Goal: Book appointment/travel/reservation

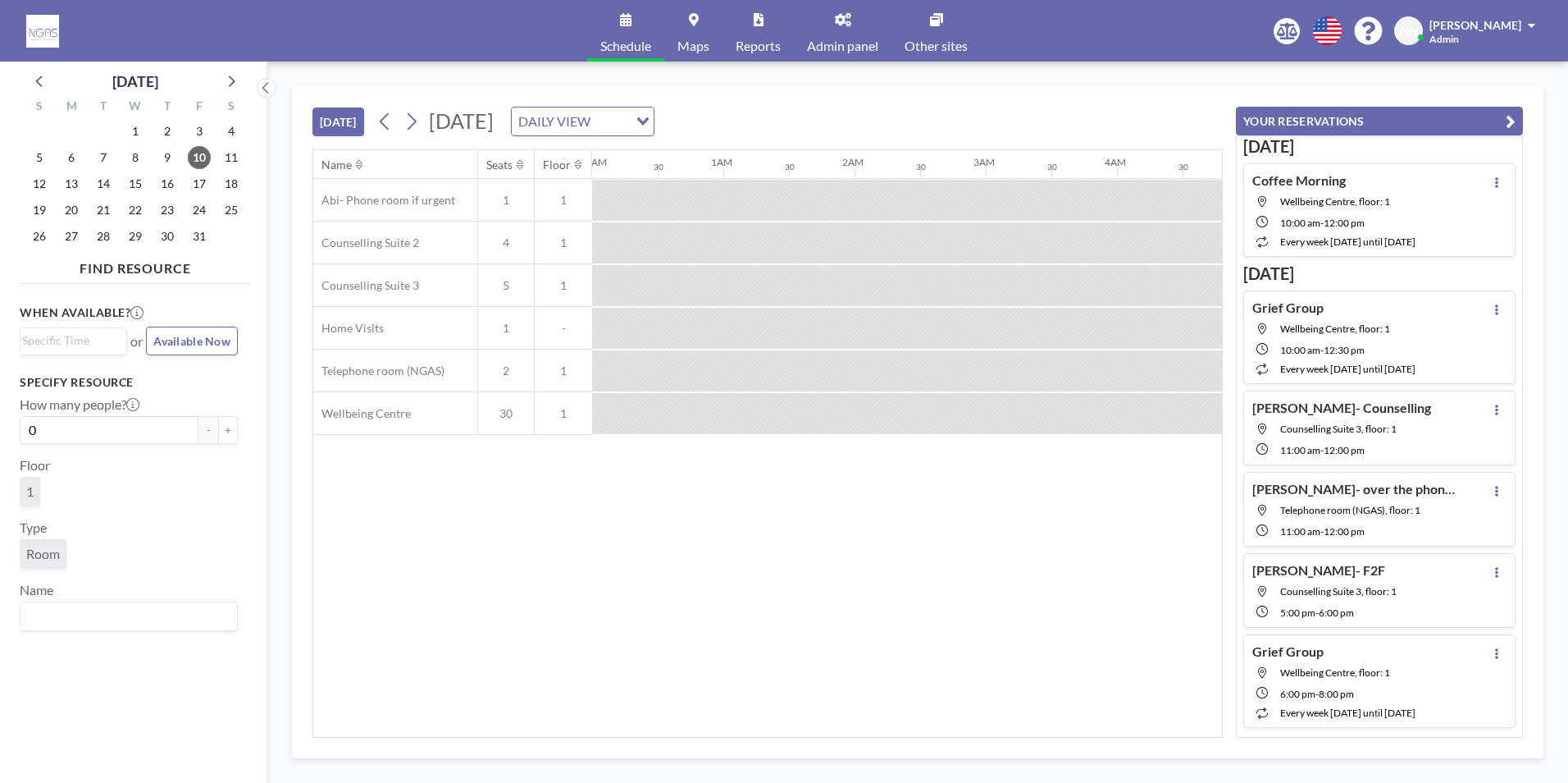
scroll to position [0, 1574]
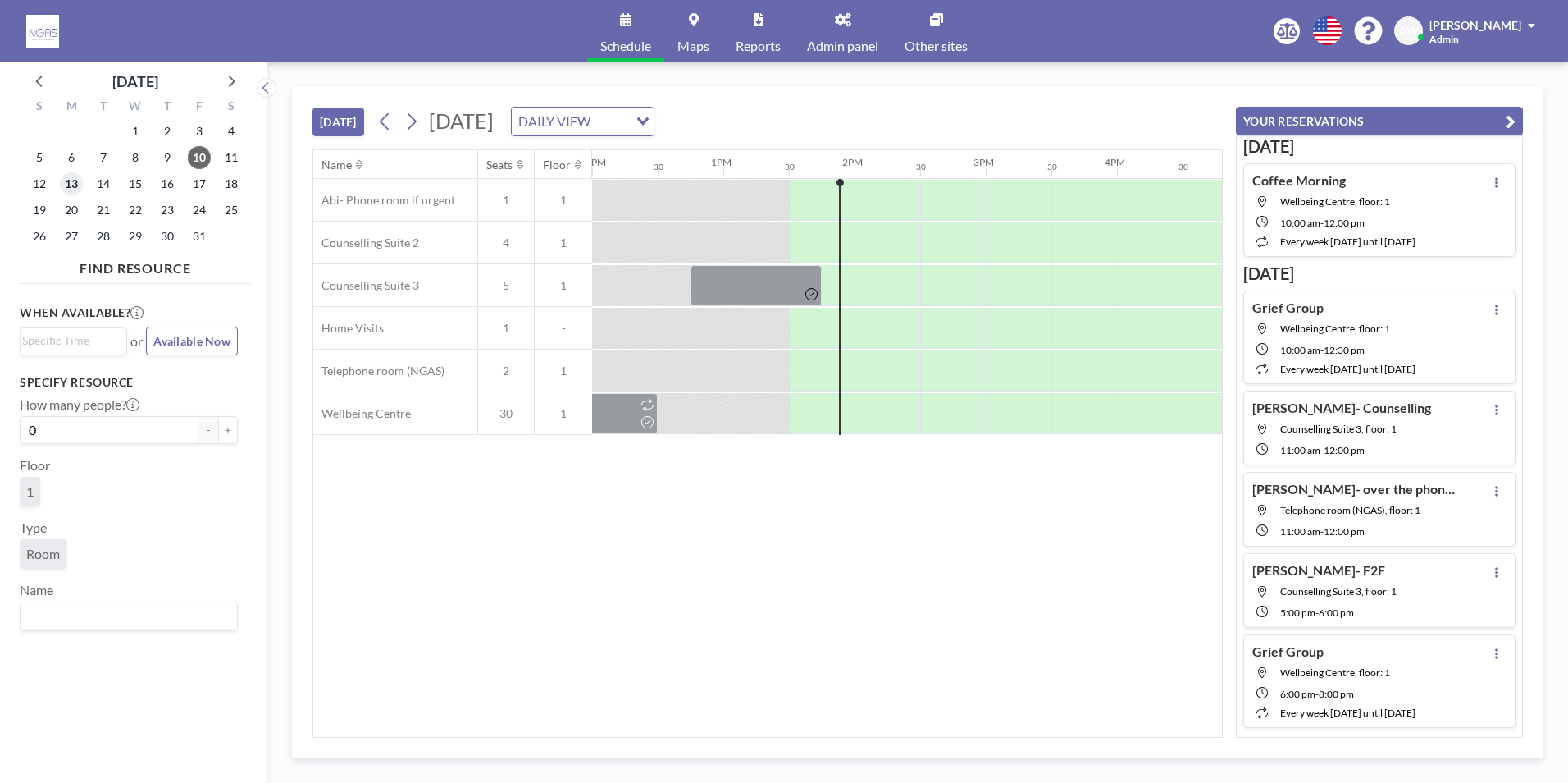
click at [78, 183] on span "13" at bounding box center [71, 184] width 23 height 23
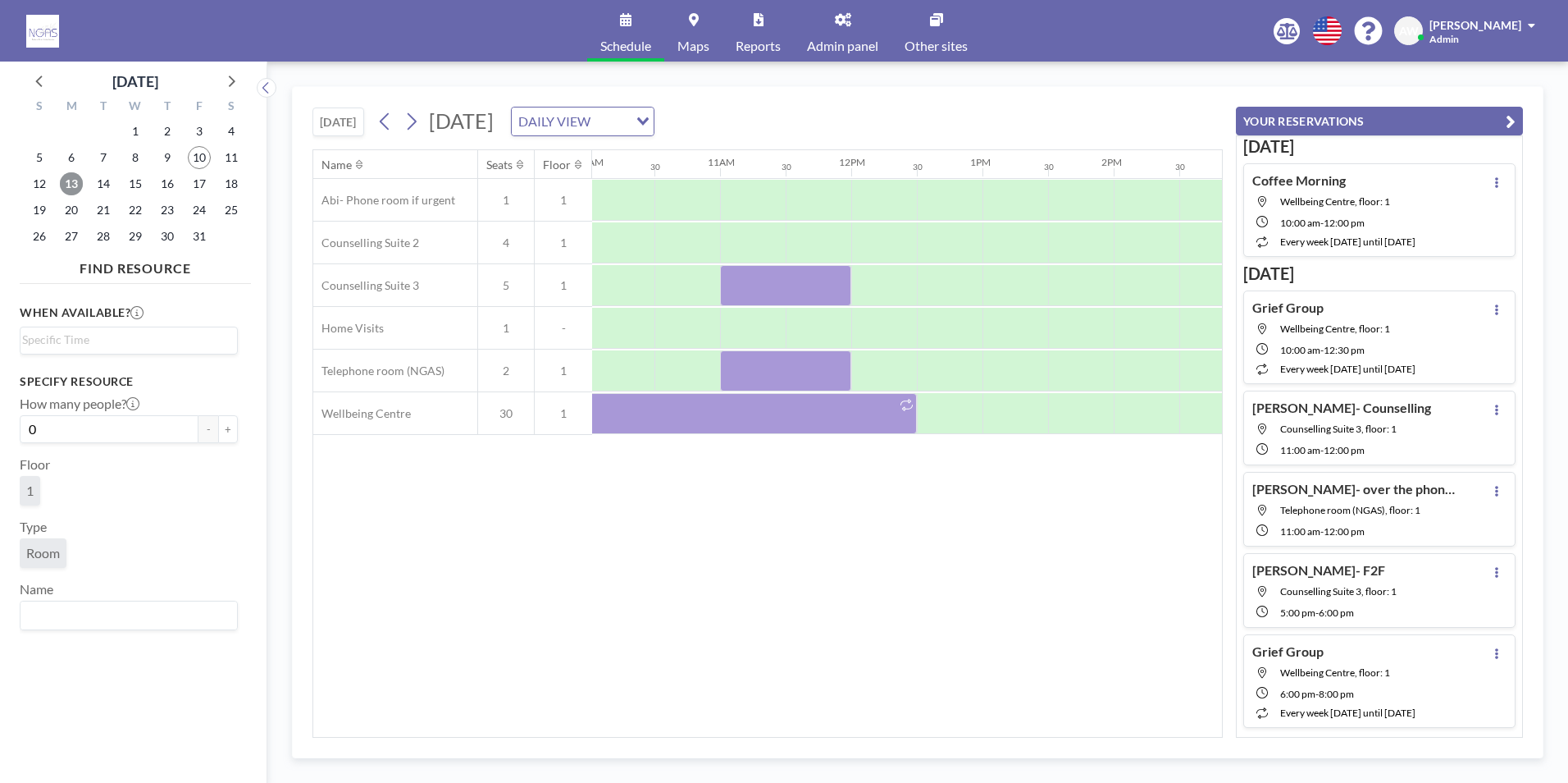
scroll to position [0, 1175]
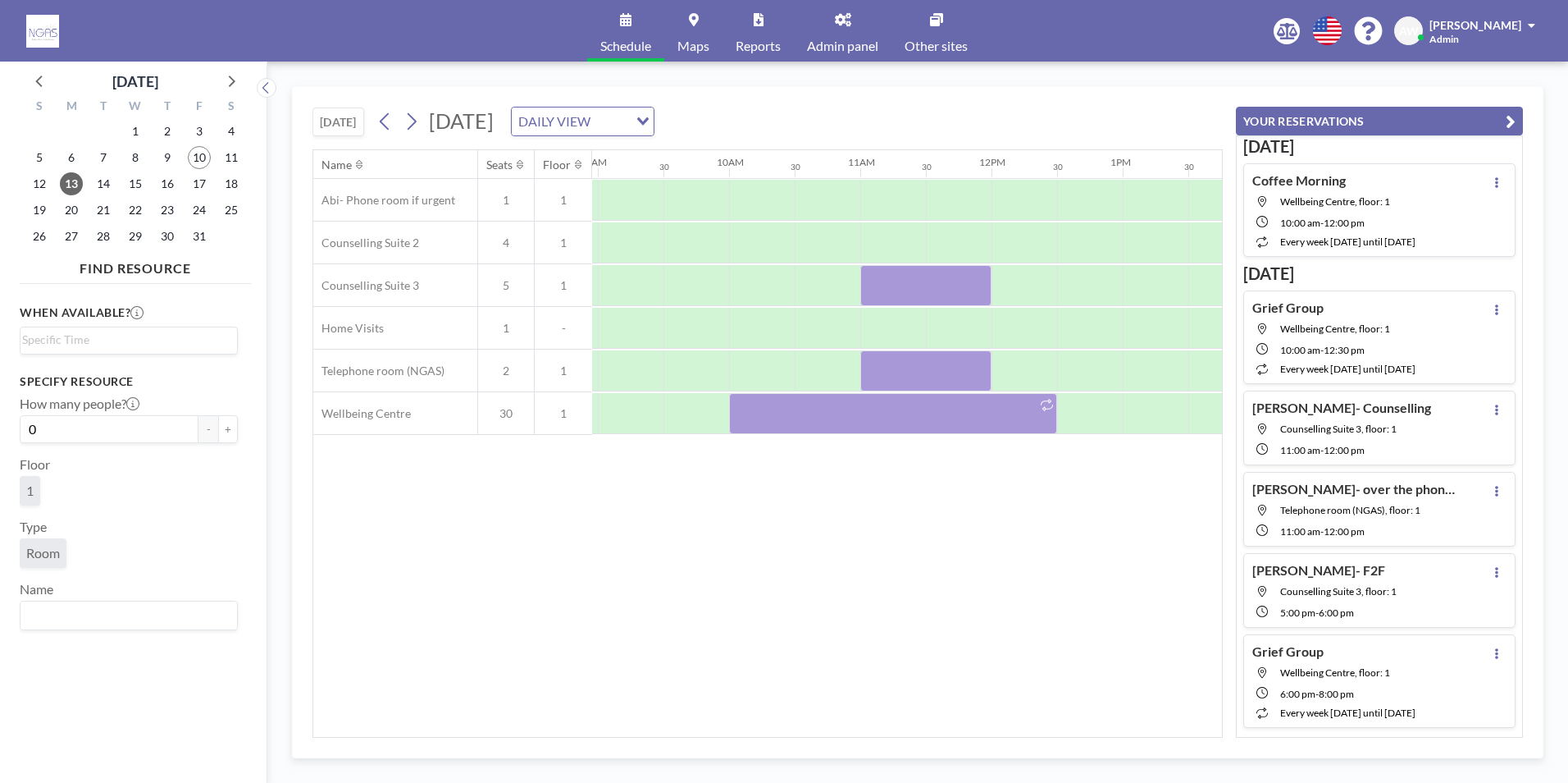
drag, startPoint x: 754, startPoint y: 728, endPoint x: 775, endPoint y: 728, distance: 21.0
click at [775, 728] on div "Name Seats Floor 12AM 30 1AM 30 2AM 30 3AM 30 4AM 30 5AM 30 6AM 30 7AM 30 8AM 3…" at bounding box center [767, 443] width 909 height 586
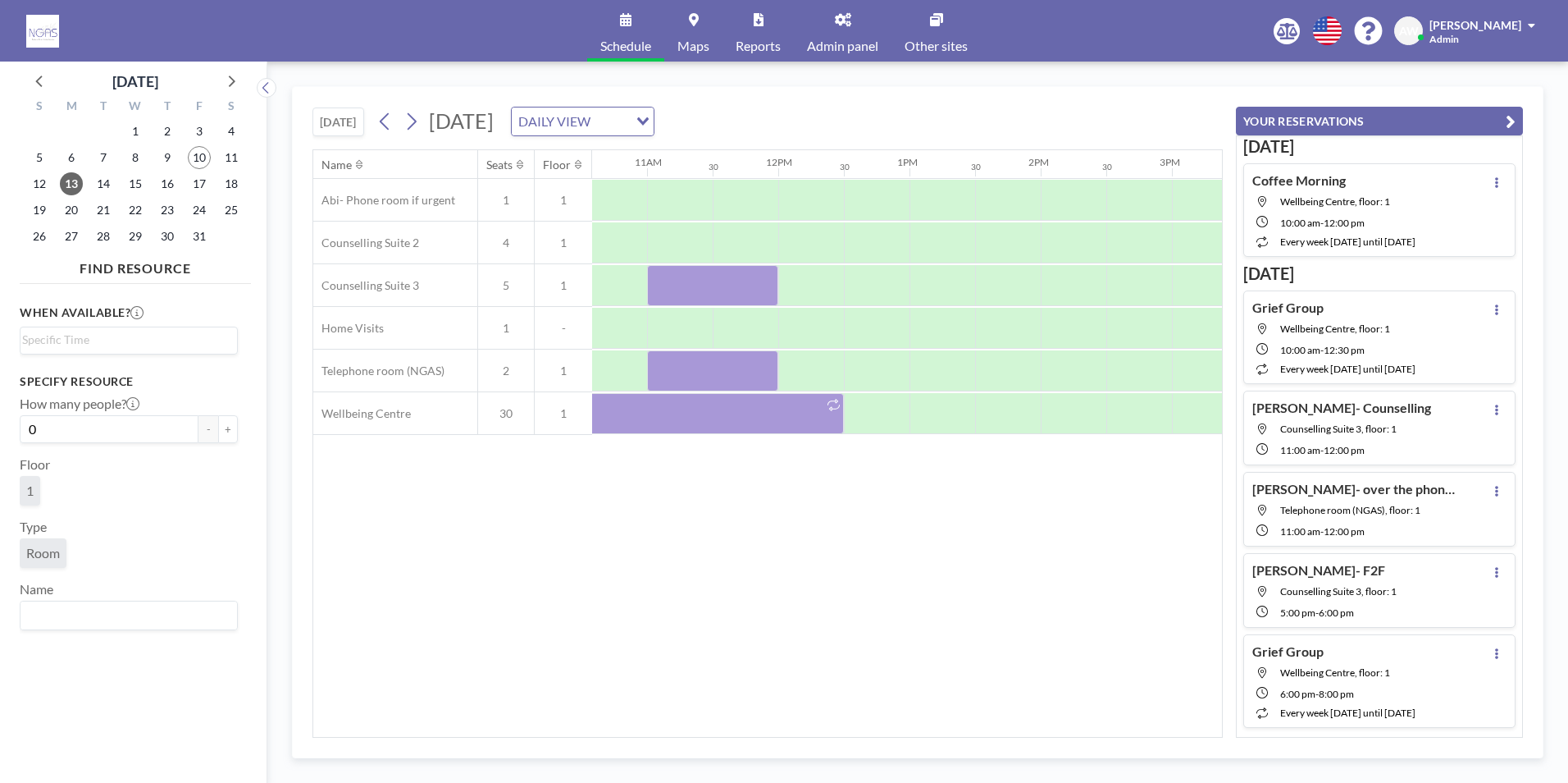
scroll to position [0, 1407]
click at [102, 187] on span "14" at bounding box center [103, 184] width 23 height 23
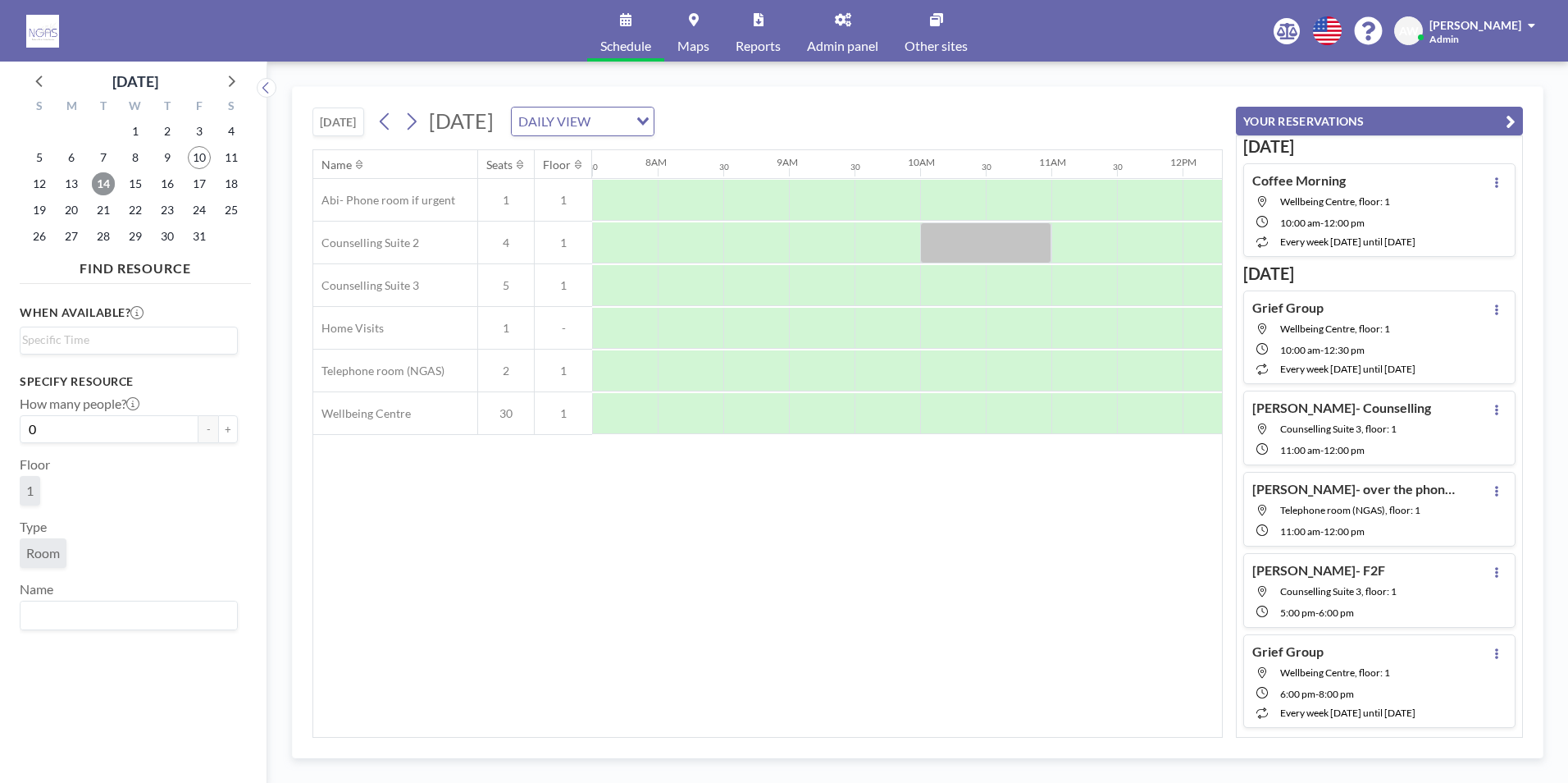
scroll to position [0, 1241]
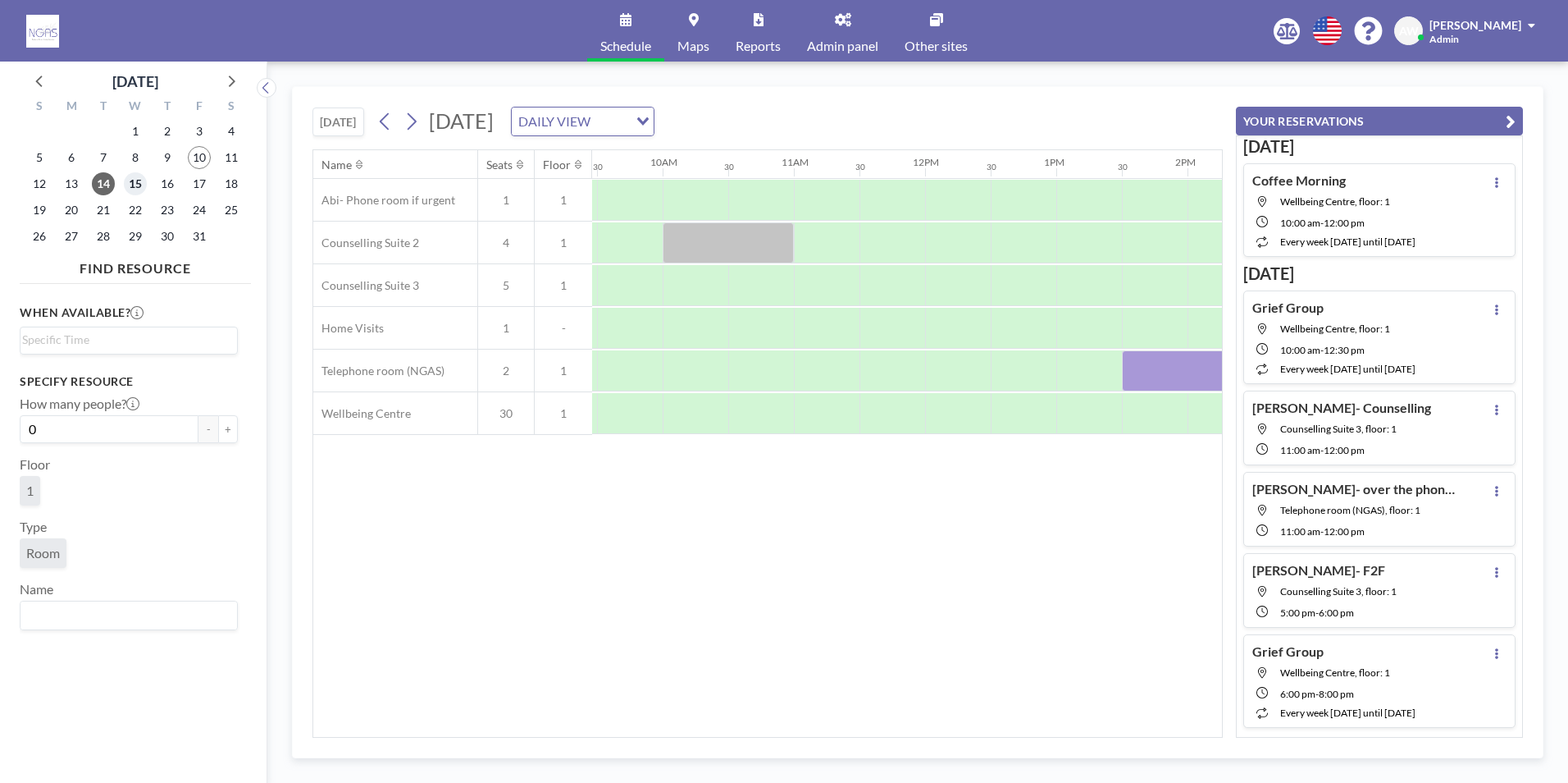
click at [138, 187] on span "15" at bounding box center [135, 184] width 23 height 23
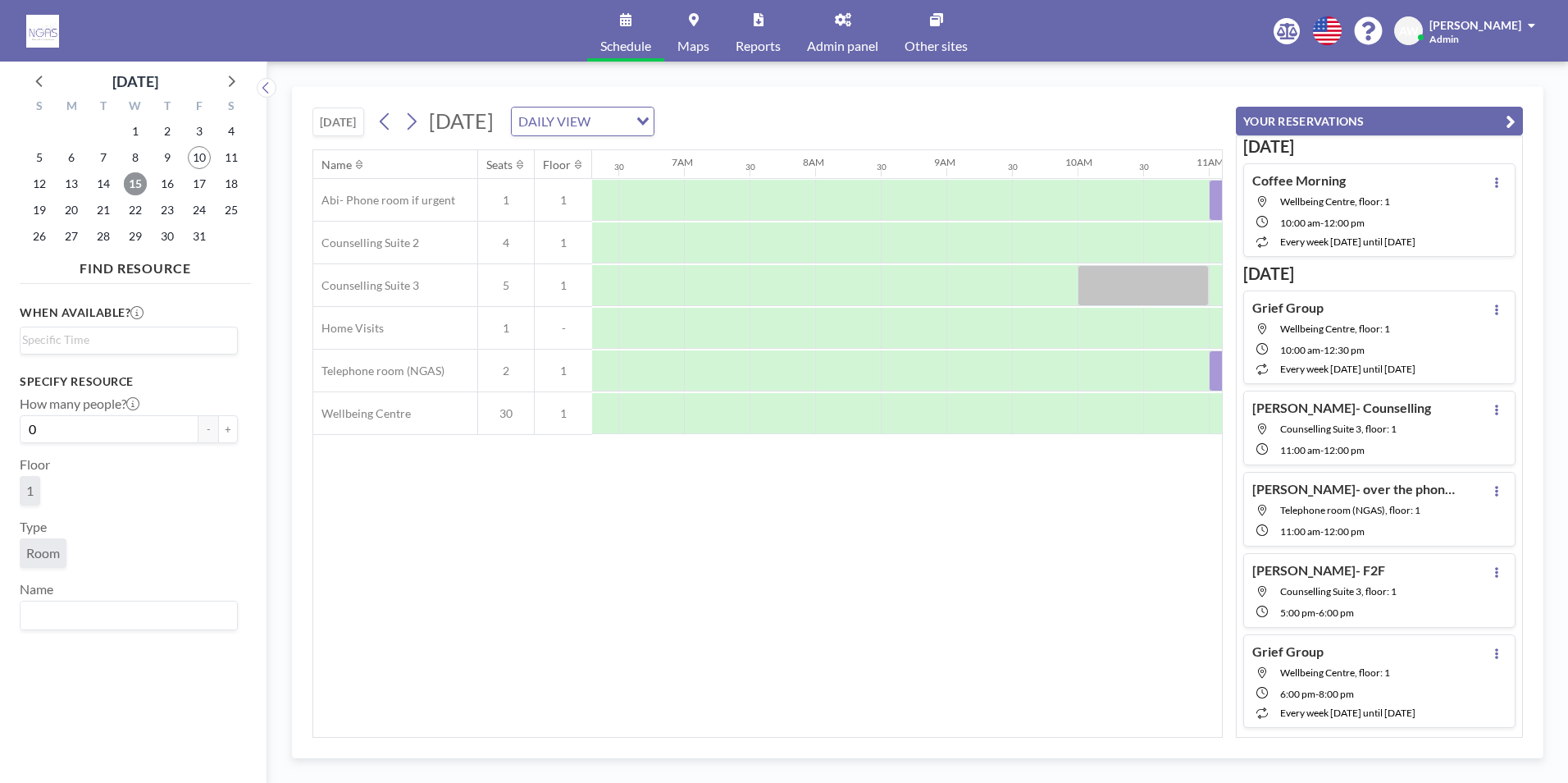
scroll to position [0, 984]
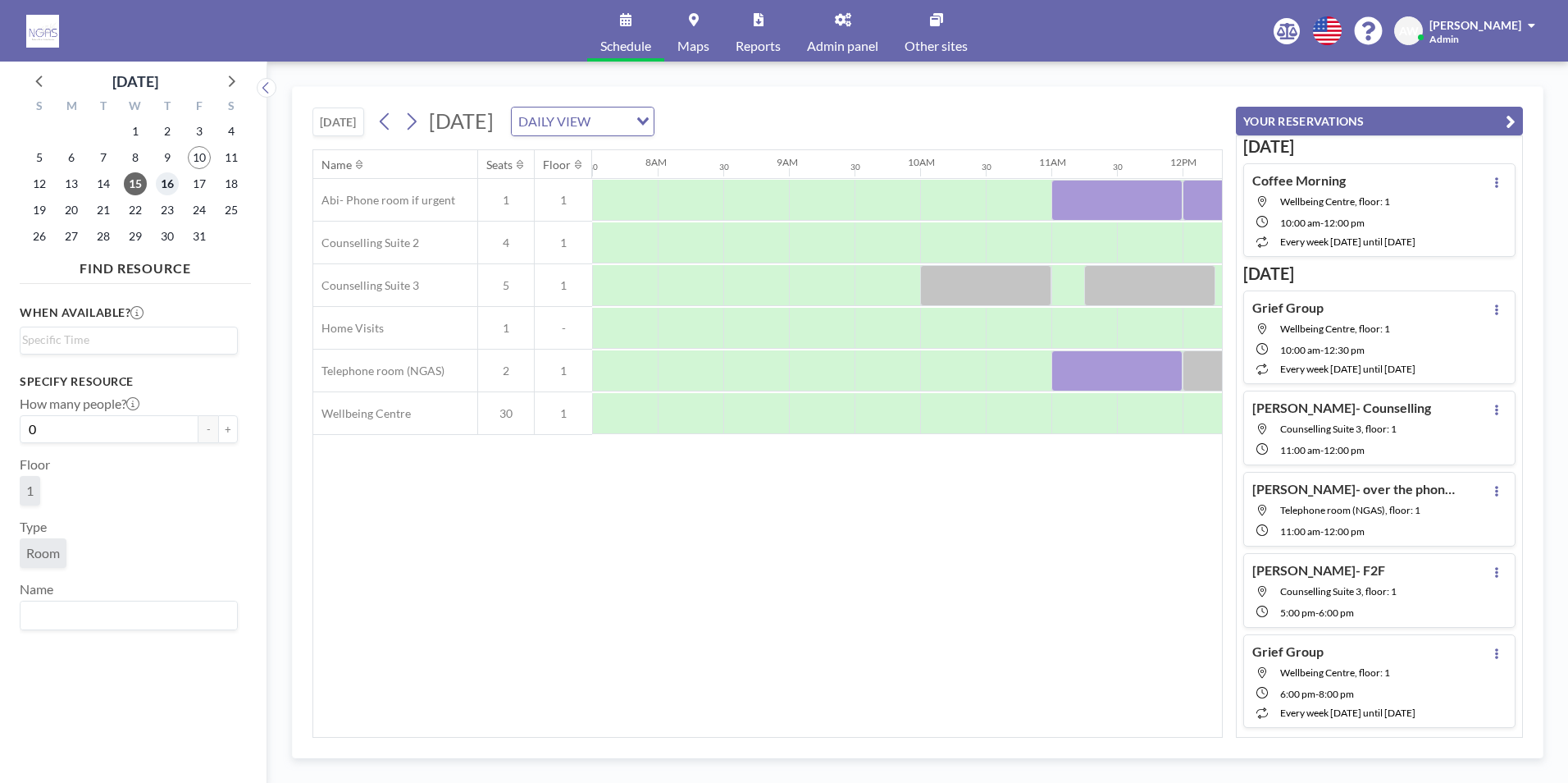
click at [162, 191] on span "16" at bounding box center [167, 184] width 23 height 23
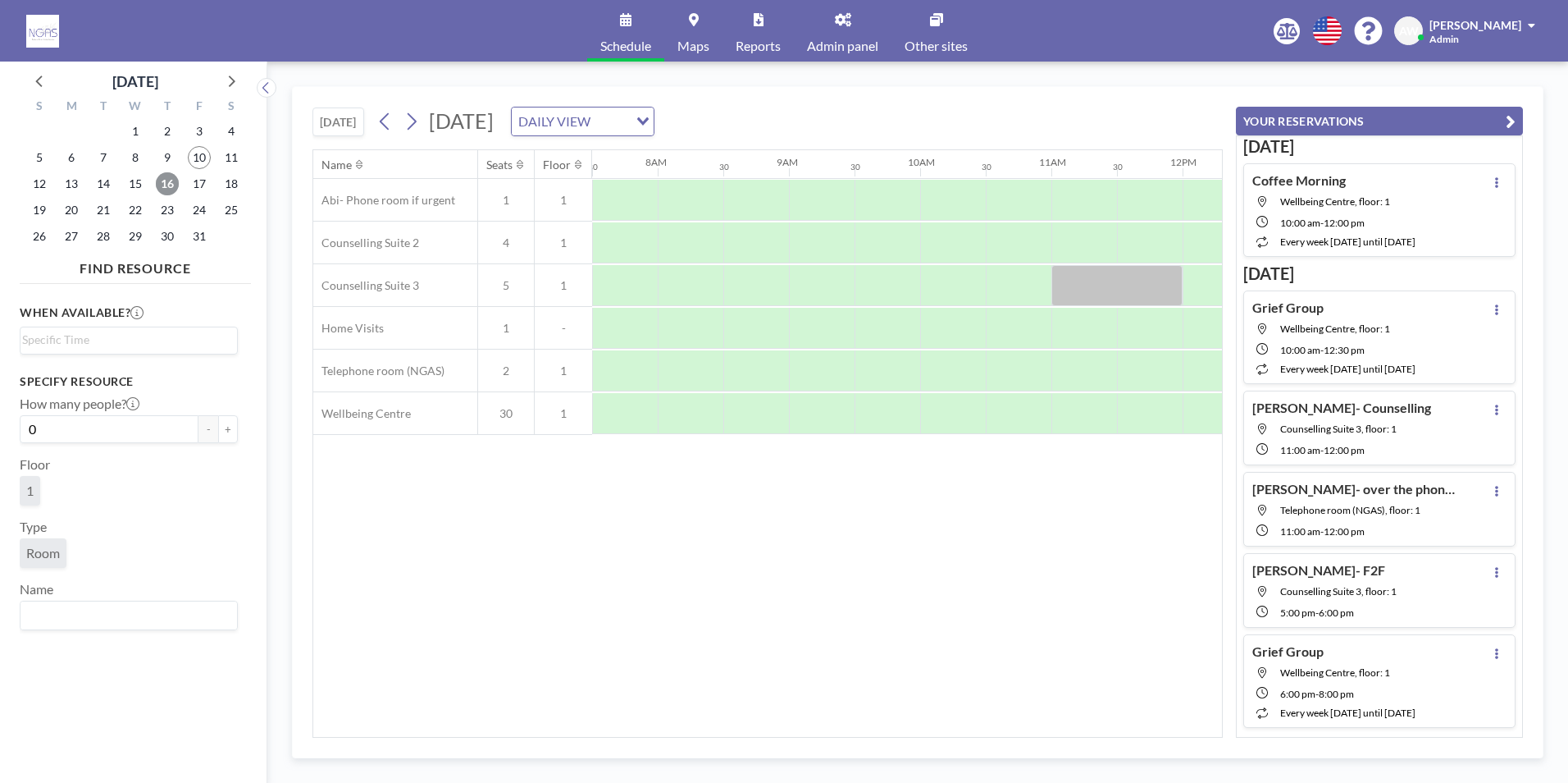
scroll to position [0, 1321]
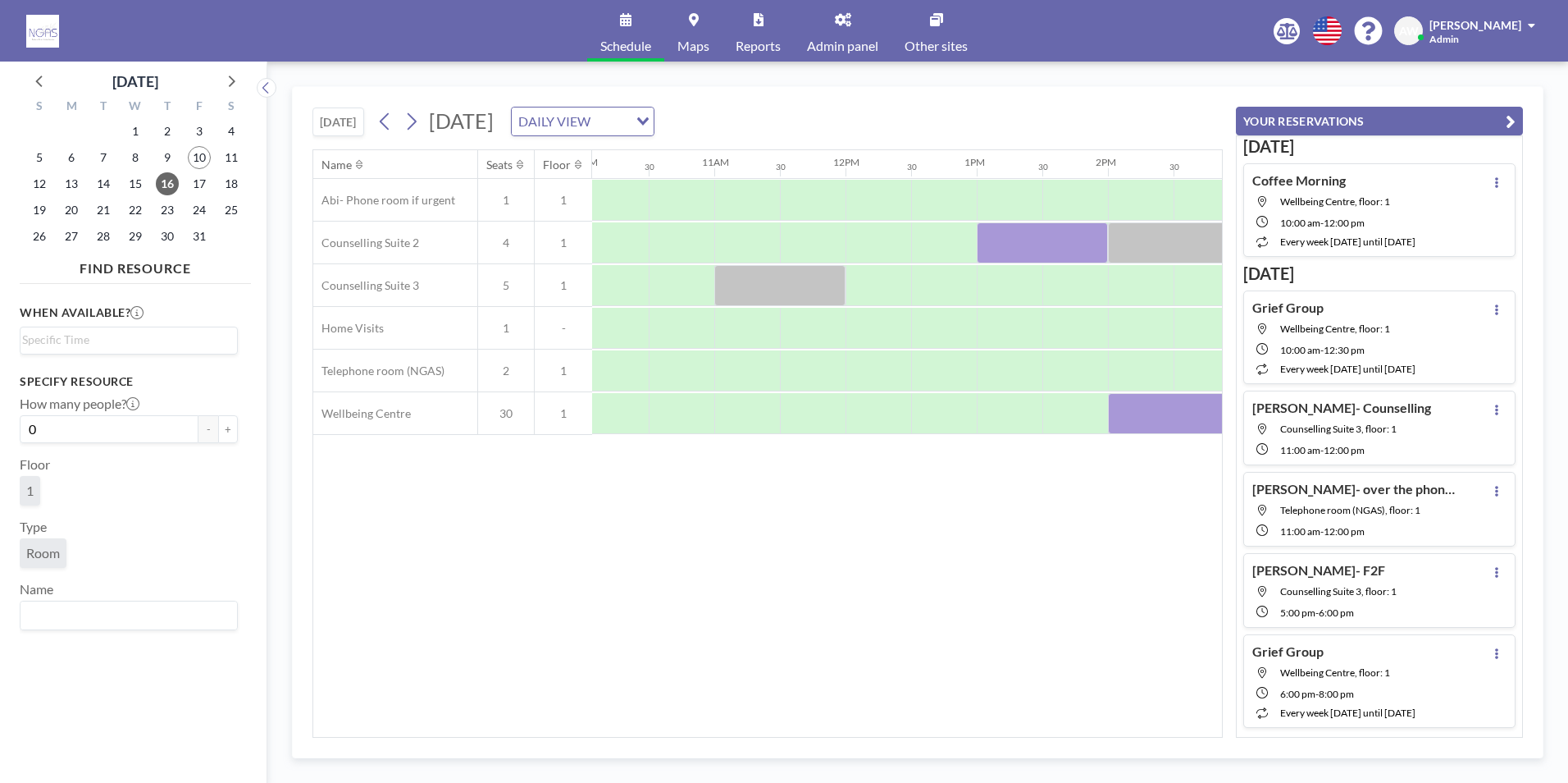
click at [749, 738] on div "[DATE] [DATE] DAILY VIEW Loading... Name Seats Floor 12AM 30 1AM 30 2AM 30 3AM …" at bounding box center [917, 422] width 1251 height 672
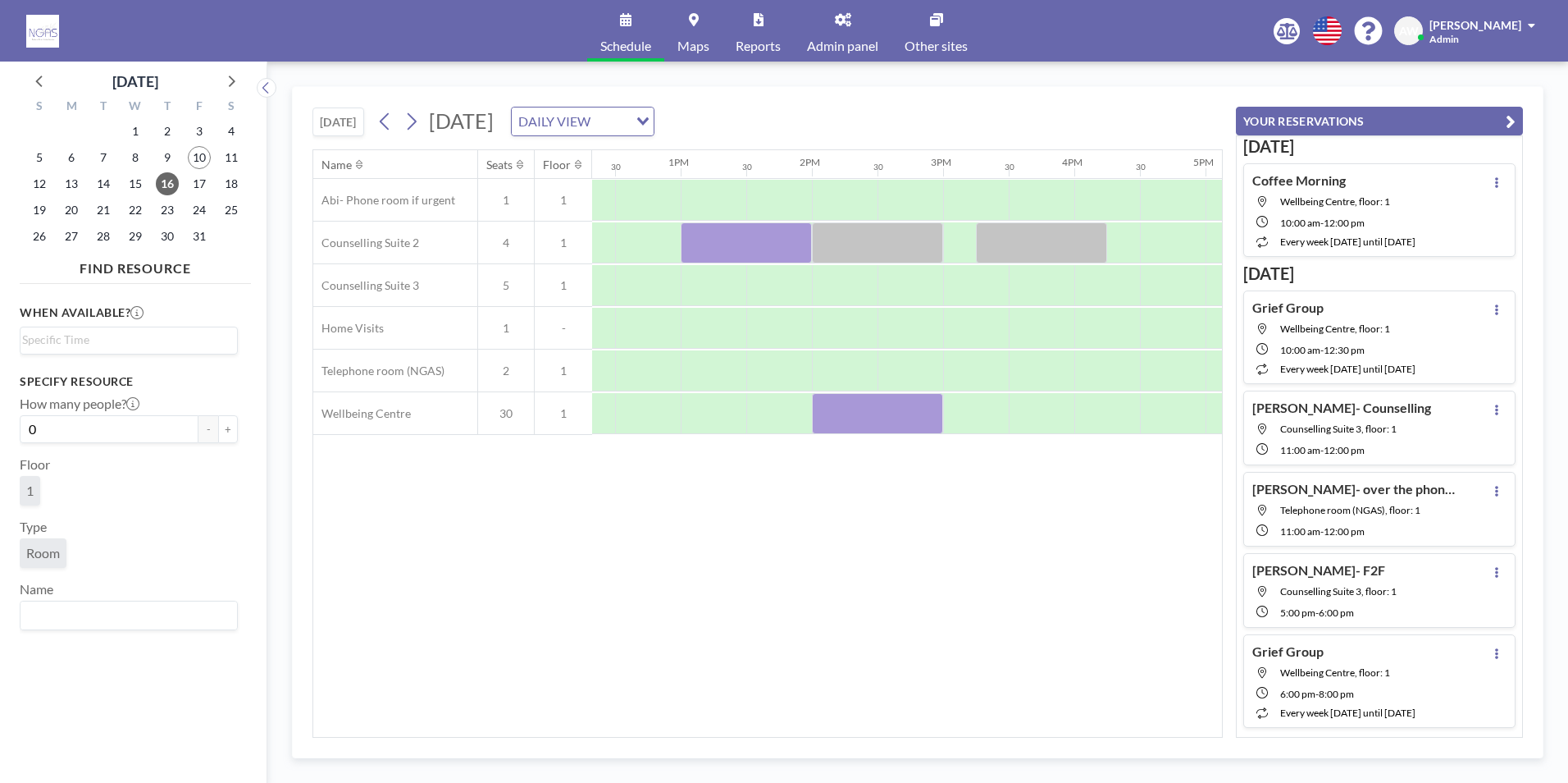
scroll to position [0, 1643]
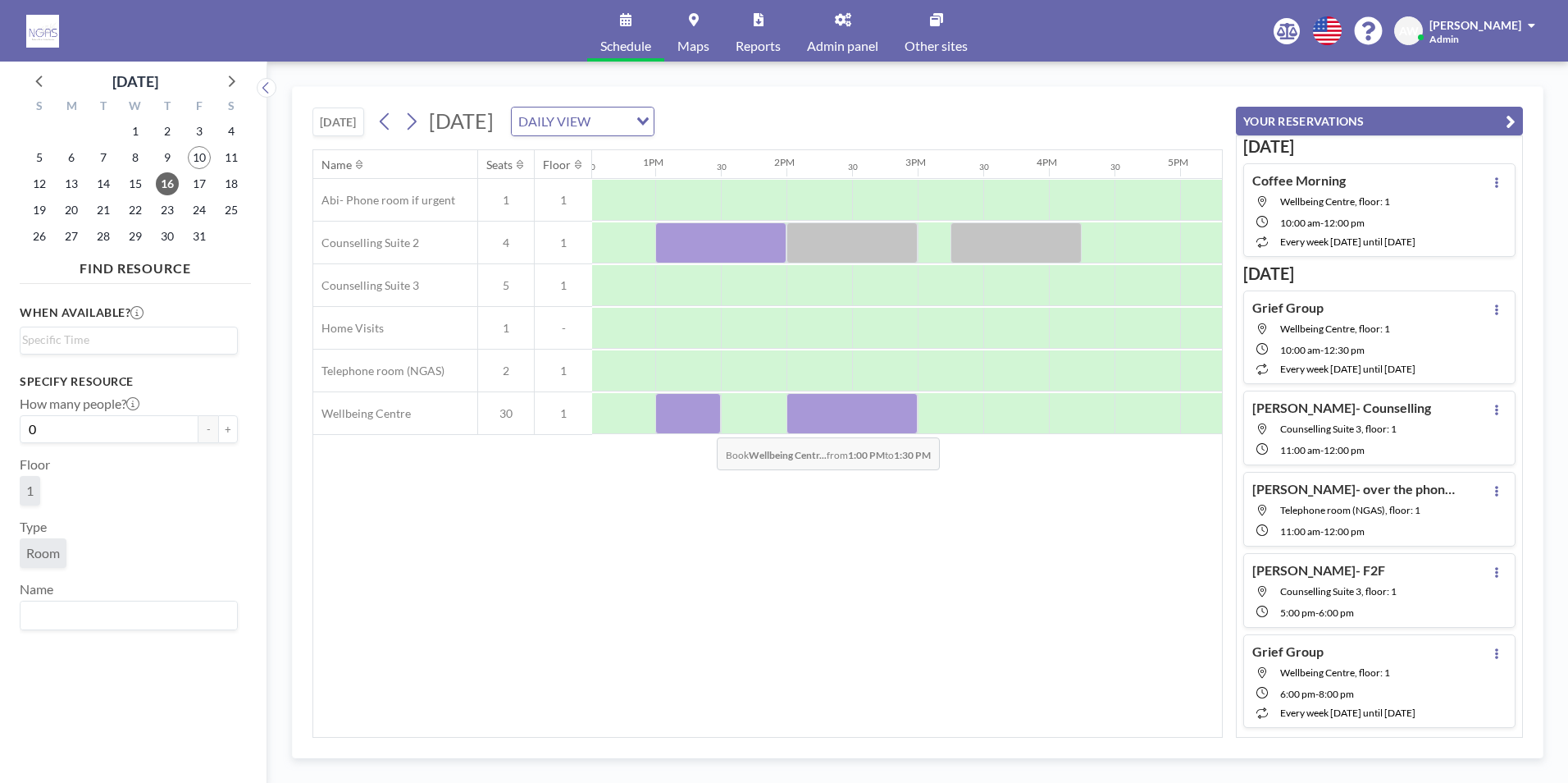
click at [703, 425] on div at bounding box center [688, 414] width 66 height 41
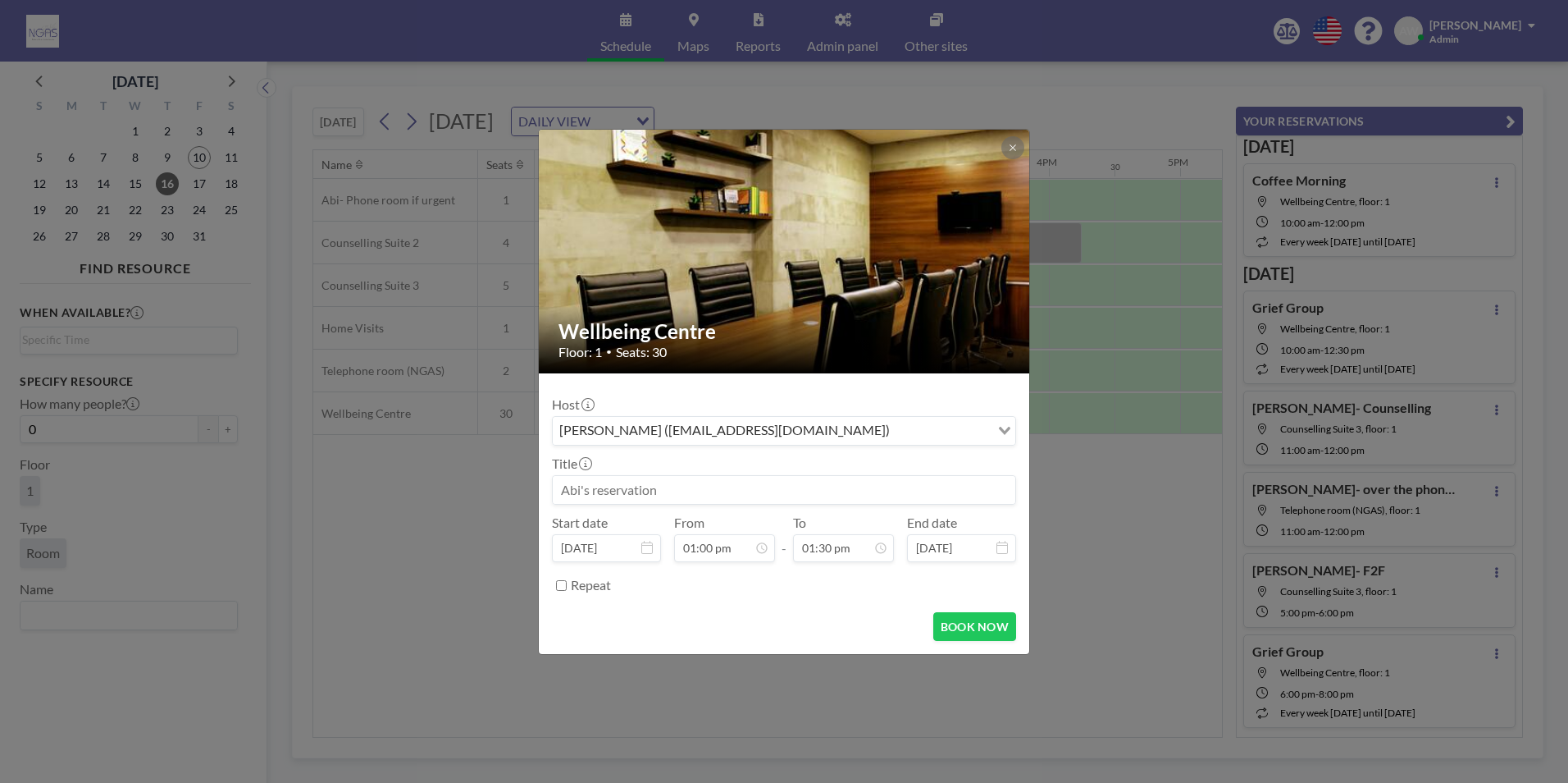
click at [670, 482] on input at bounding box center [784, 489] width 462 height 28
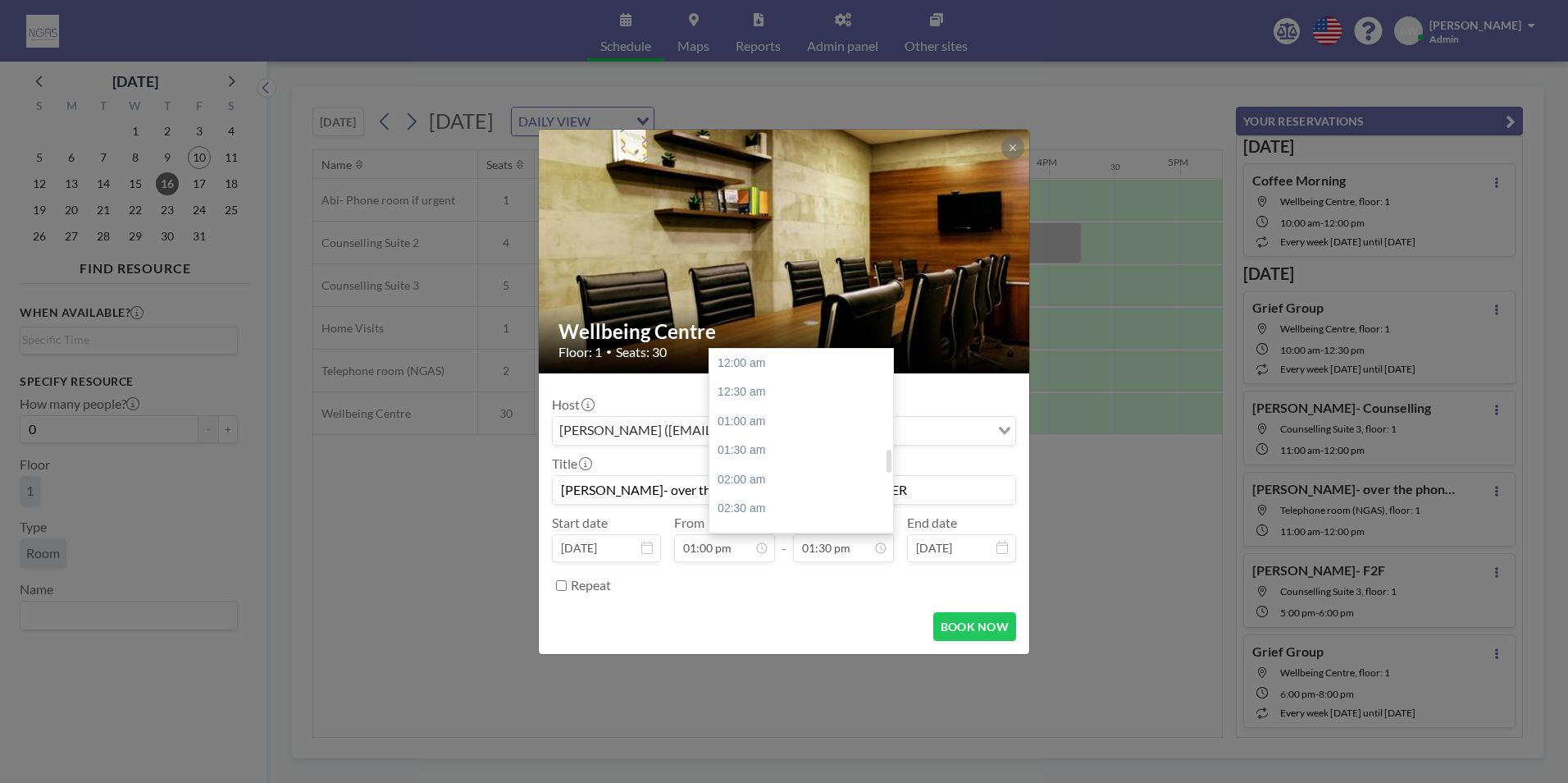
scroll to position [789, 0]
type input "[PERSON_NAME]- over the phone- AWAITING VOLUNTEER"
click at [773, 392] on div "02:00 pm" at bounding box center [806, 392] width 192 height 30
type input "02:00 pm"
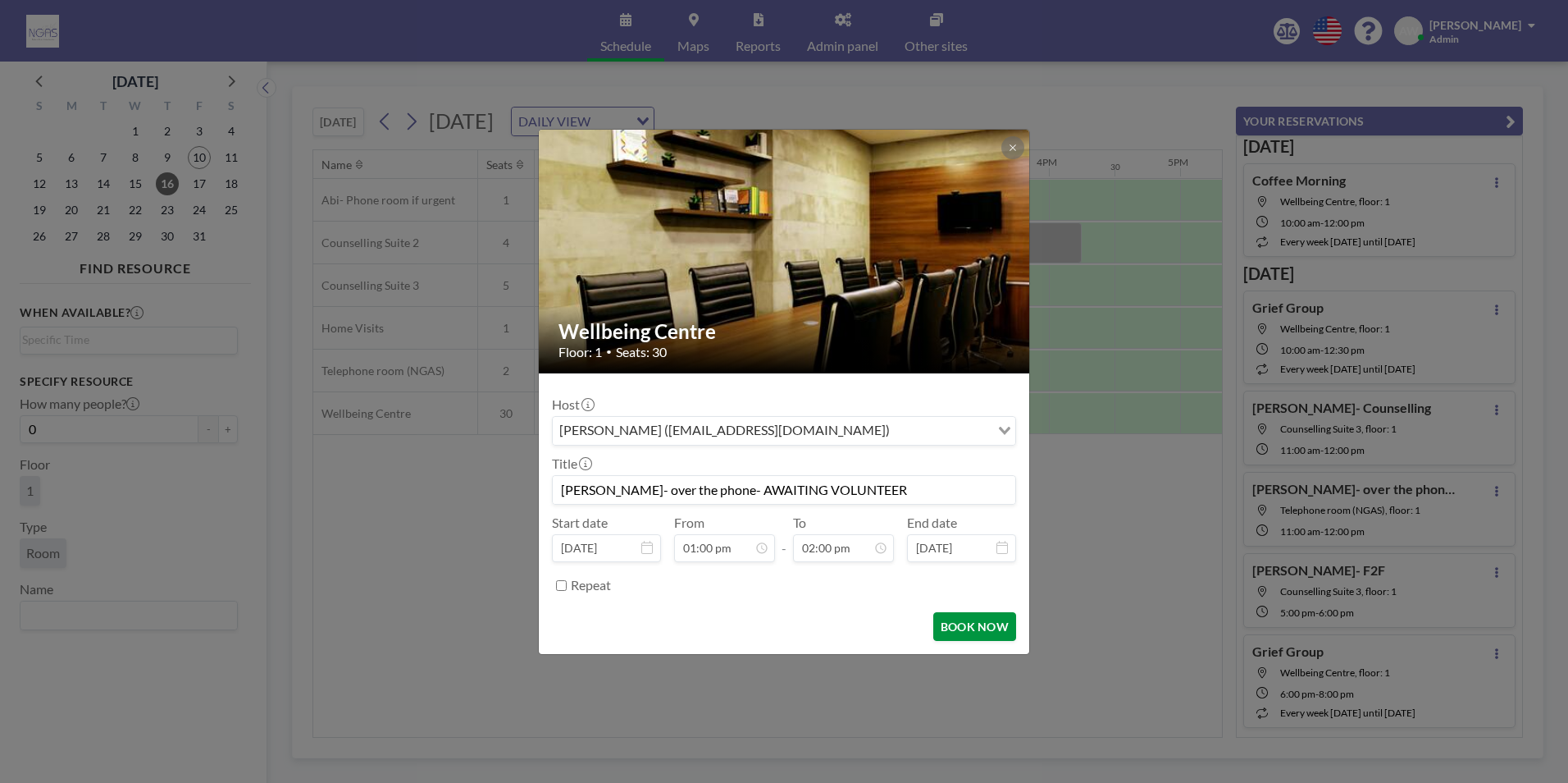
click at [970, 622] on button "BOOK NOW" at bounding box center [975, 626] width 83 height 29
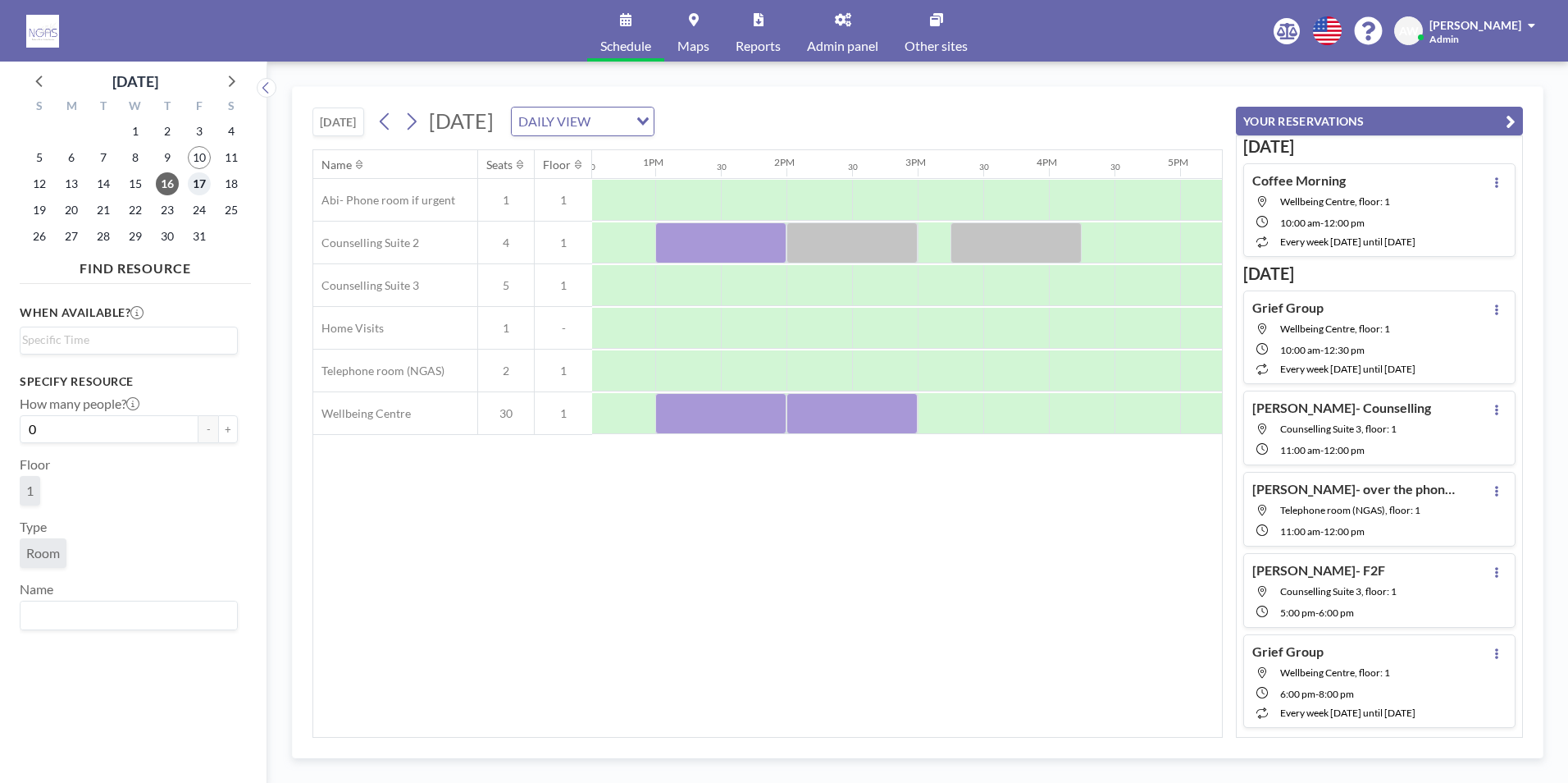
click at [190, 187] on span "17" at bounding box center [198, 184] width 23 height 23
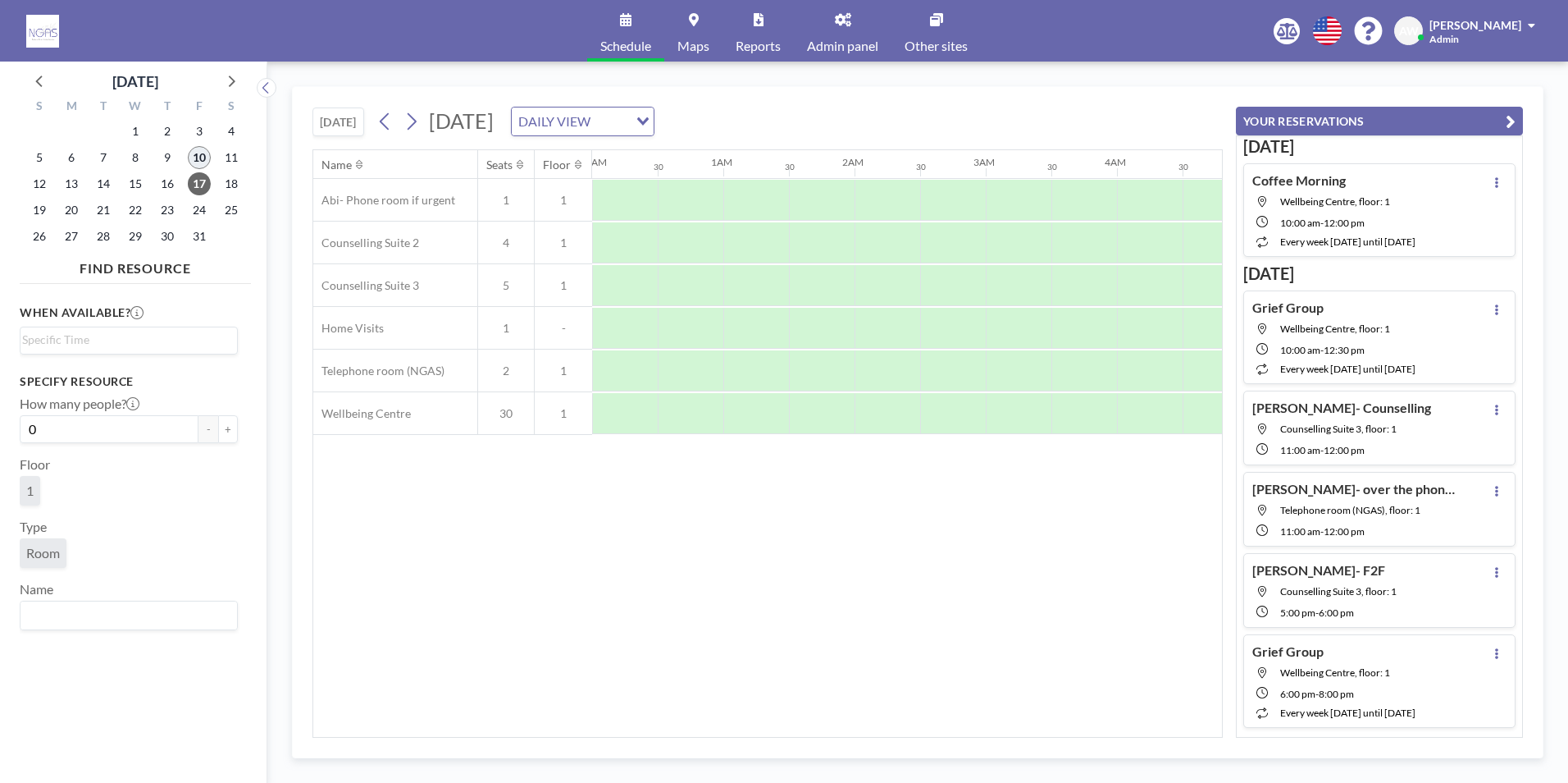
click at [207, 151] on span "10" at bounding box center [198, 157] width 23 height 23
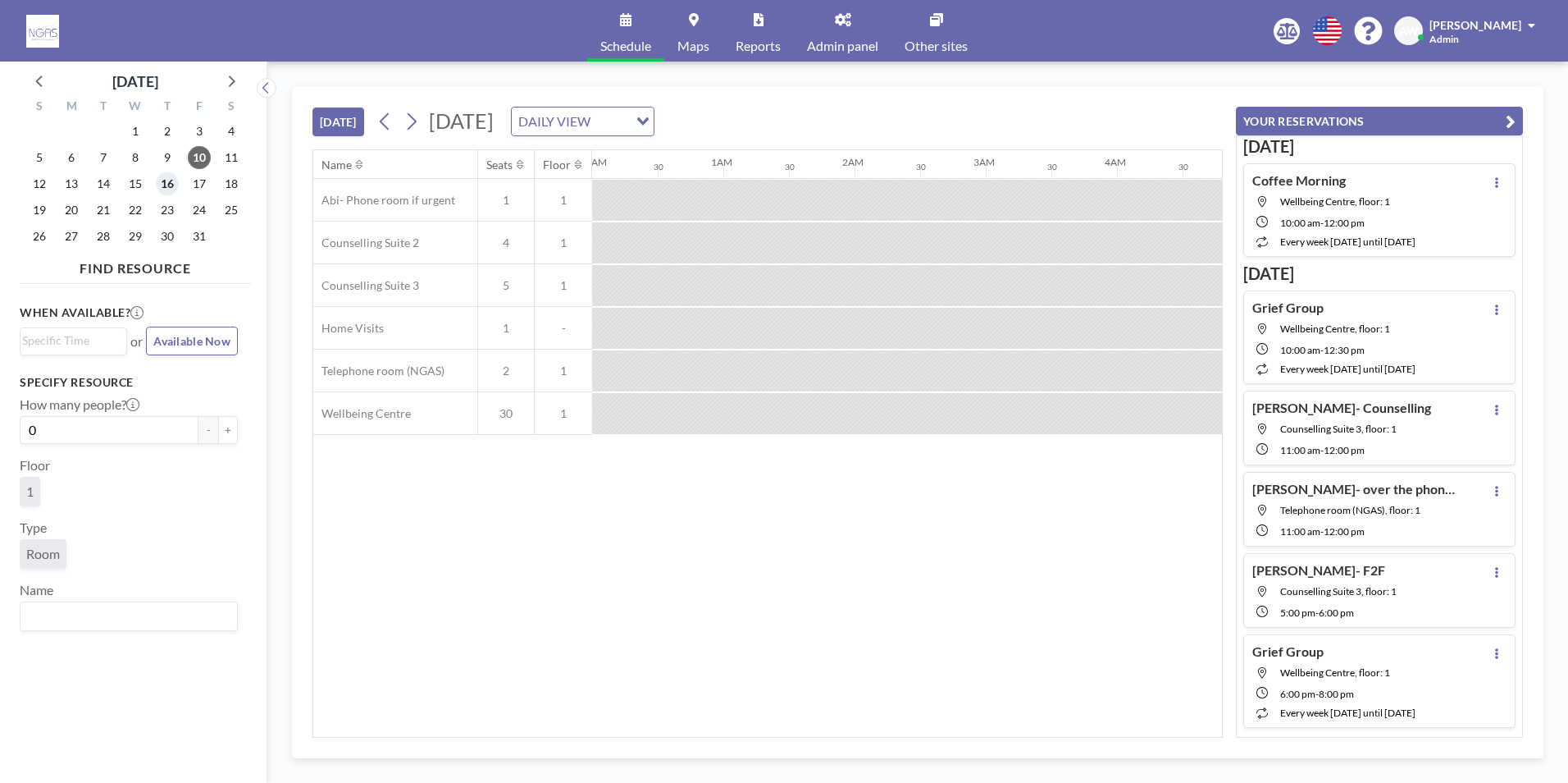
click at [171, 189] on span "16" at bounding box center [167, 184] width 23 height 23
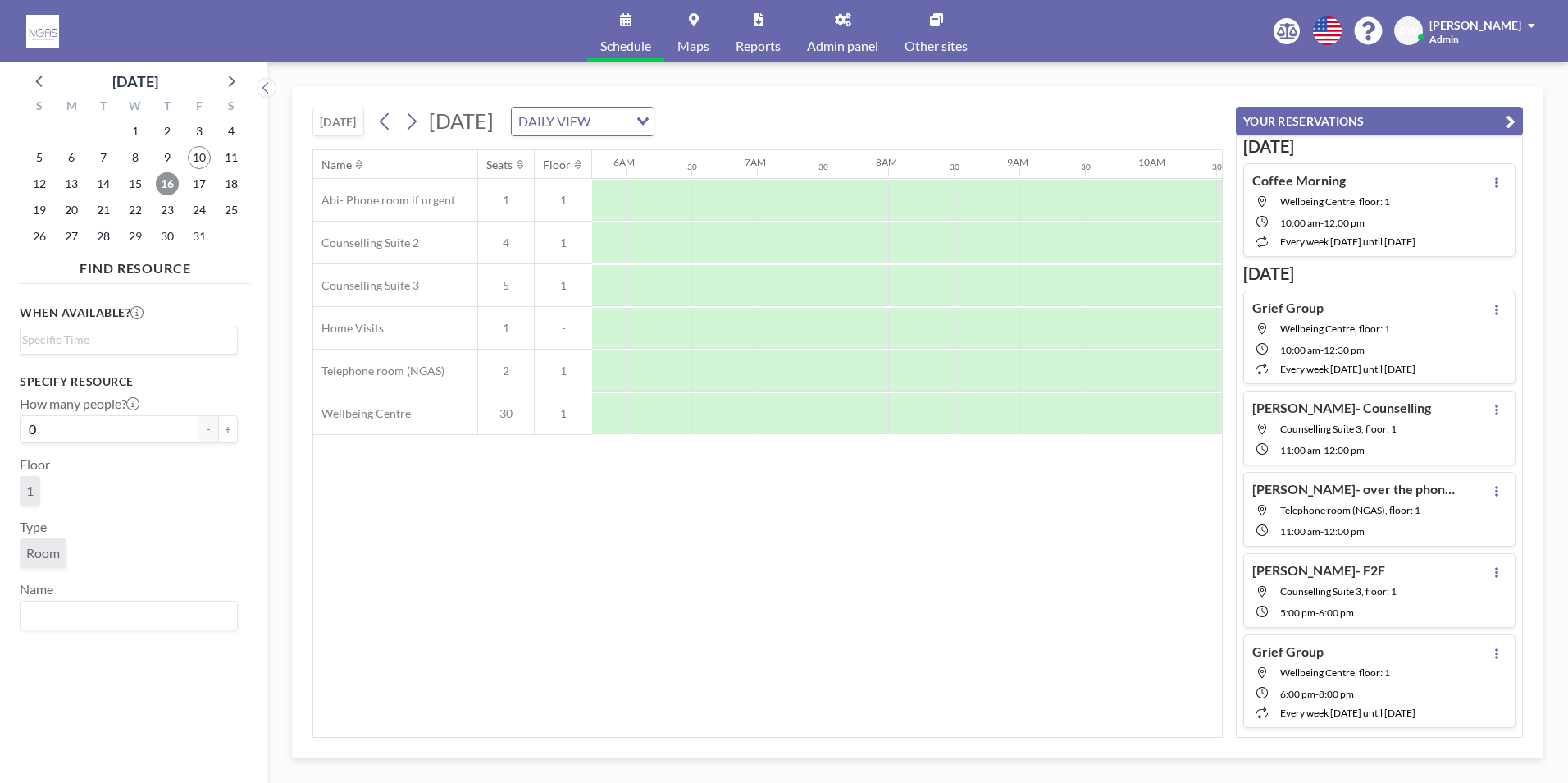
scroll to position [0, 984]
click at [95, 163] on span "7" at bounding box center [103, 157] width 23 height 23
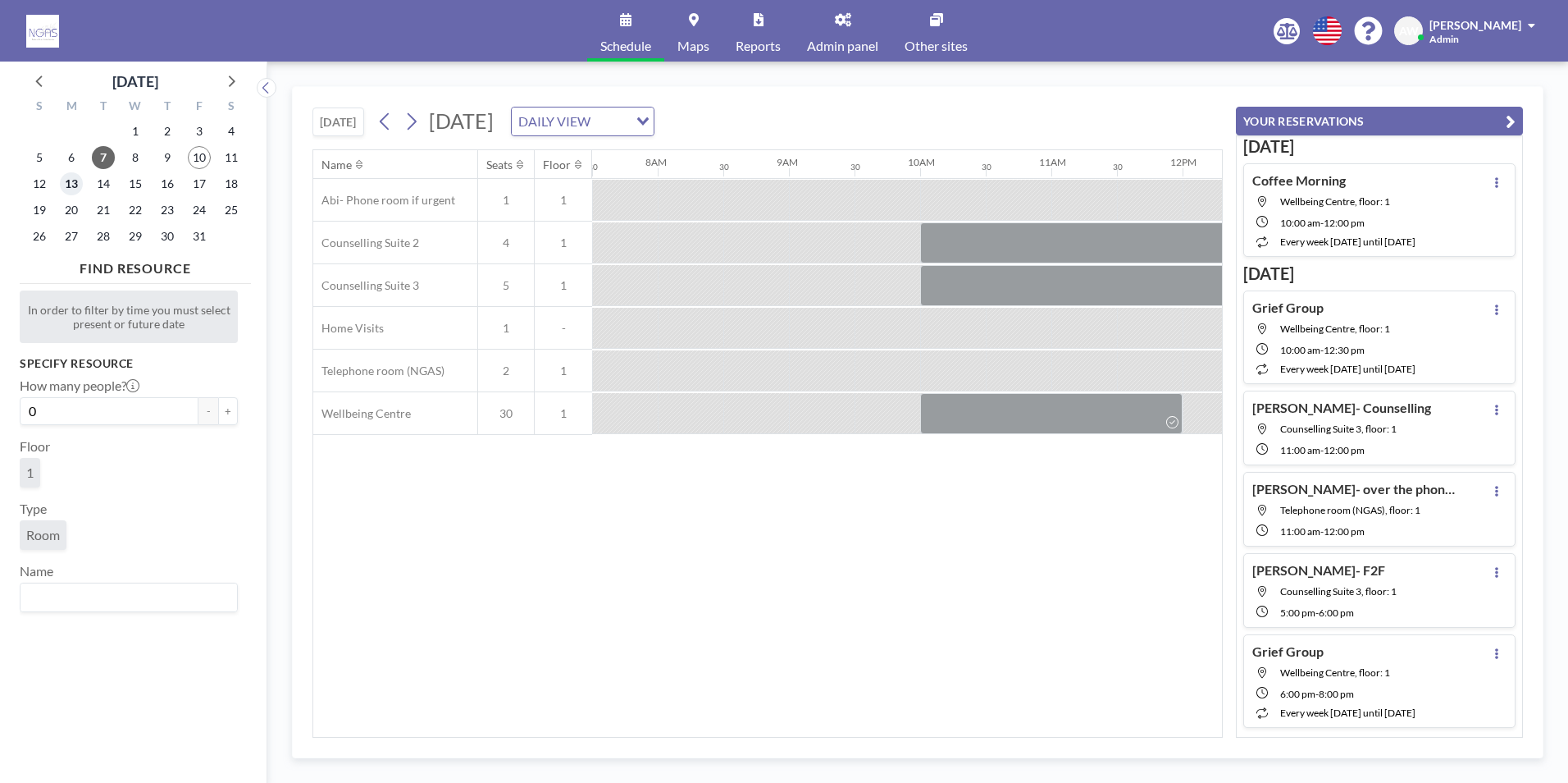
click at [71, 177] on span "13" at bounding box center [71, 184] width 23 height 23
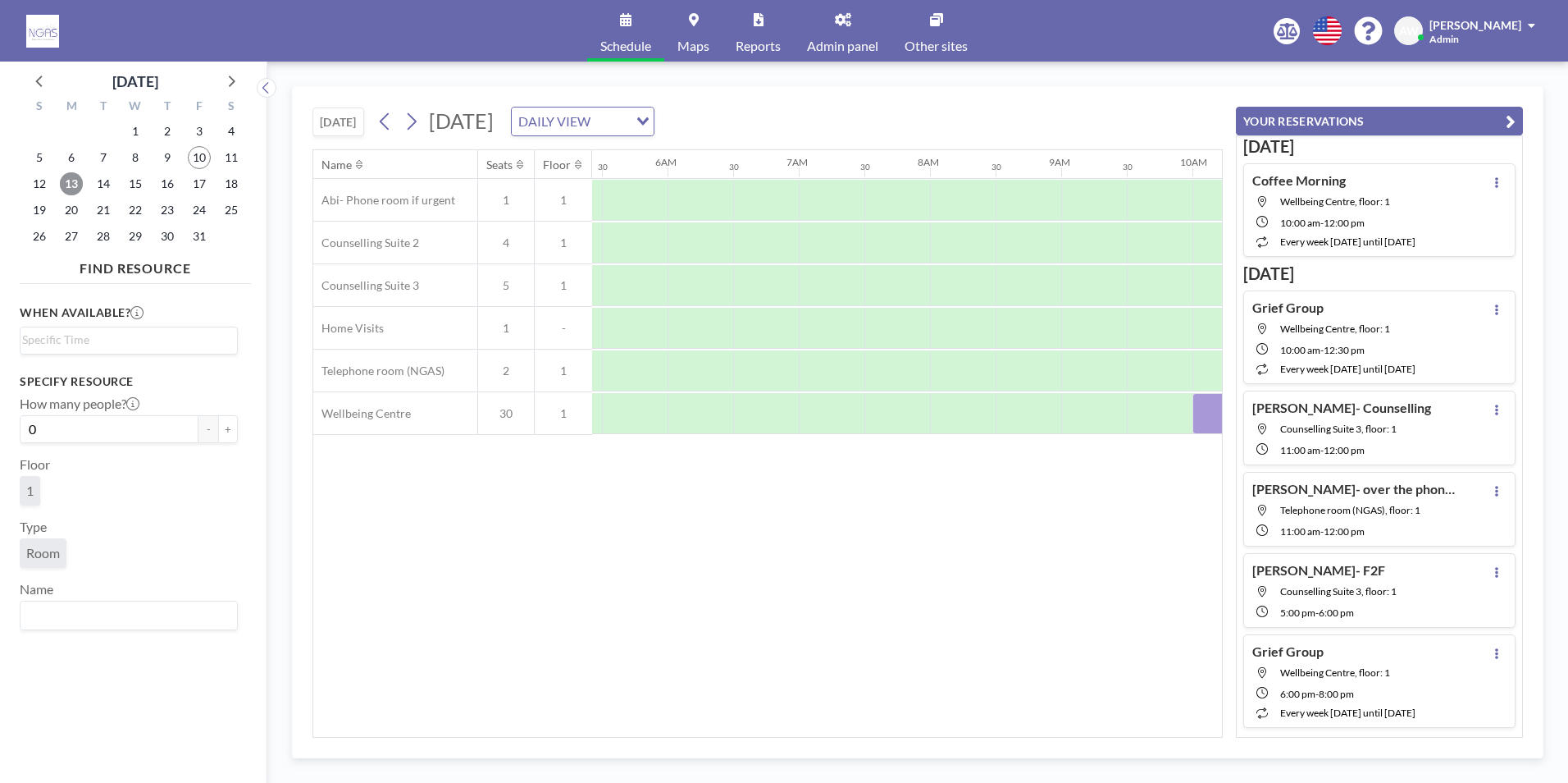
drag, startPoint x: 125, startPoint y: 275, endPoint x: 517, endPoint y: 438, distance: 424.5
click at [289, 417] on div "[DATE] S M T W T F S 28 29 30 1 2 3 4 5 6 7 8 9 10 11 12 13 14 15 16 17 18 19 2…" at bounding box center [784, 422] width 1568 height 721
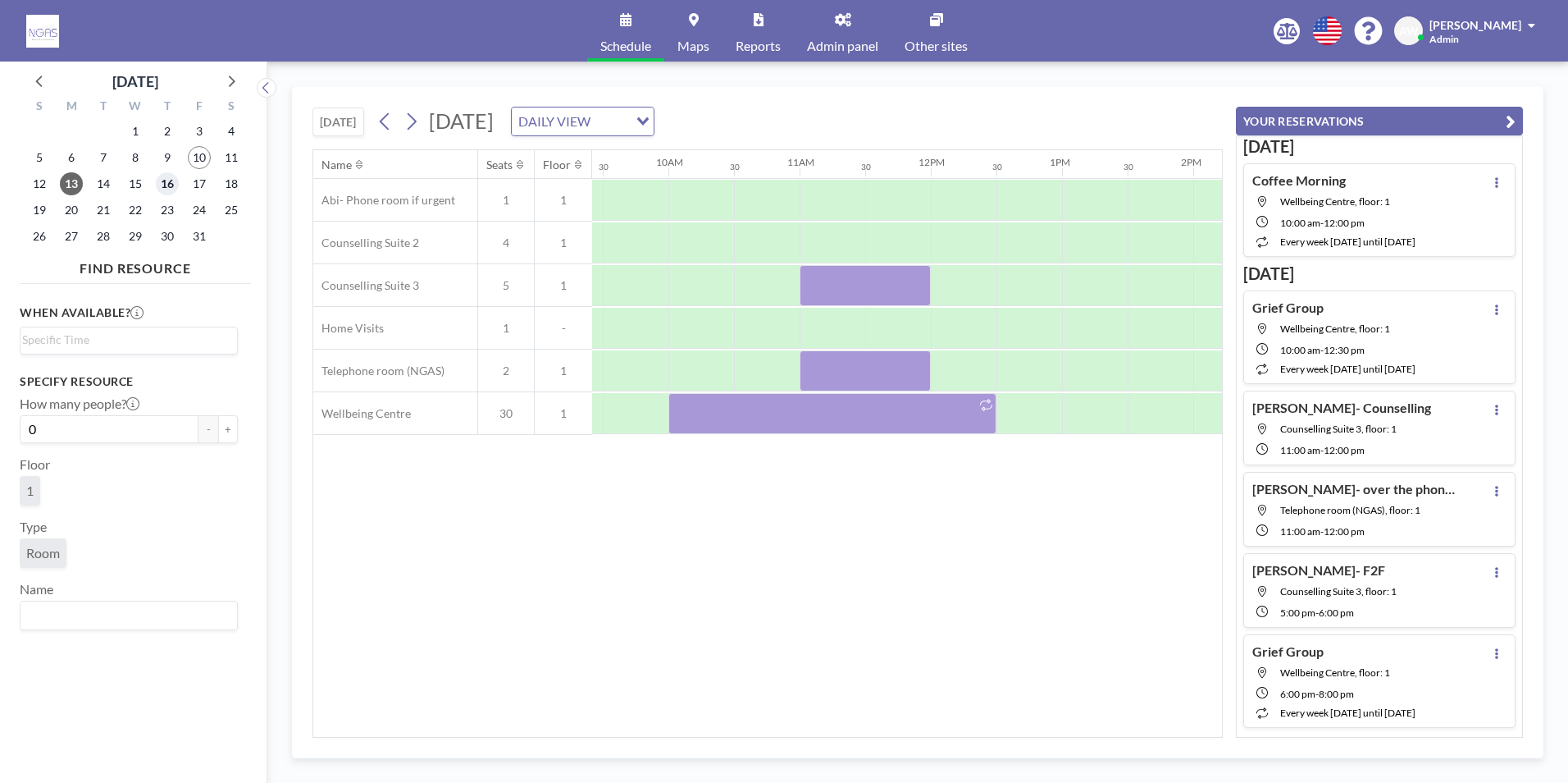
click at [169, 187] on span "16" at bounding box center [167, 184] width 23 height 23
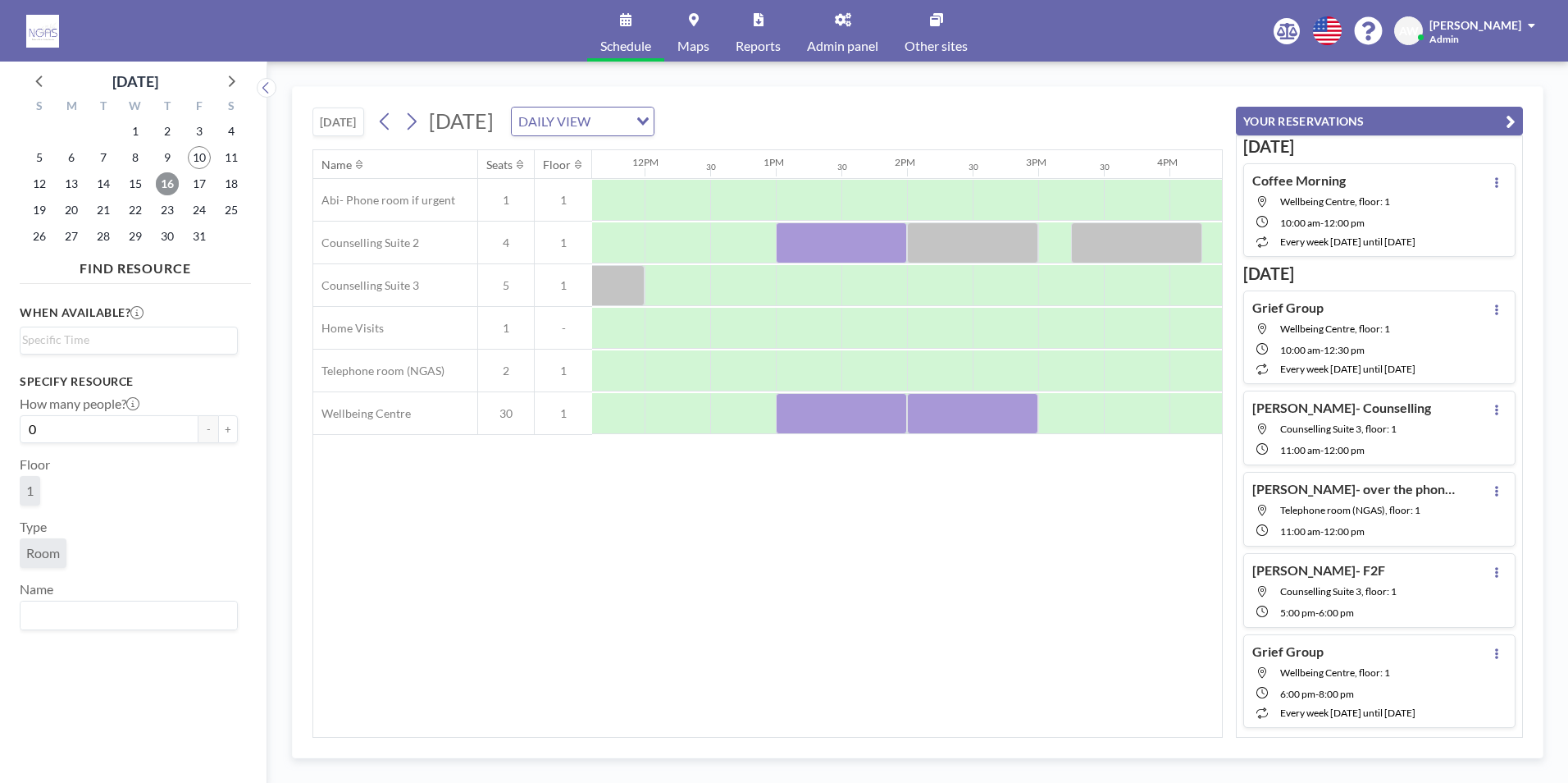
scroll to position [0, 1595]
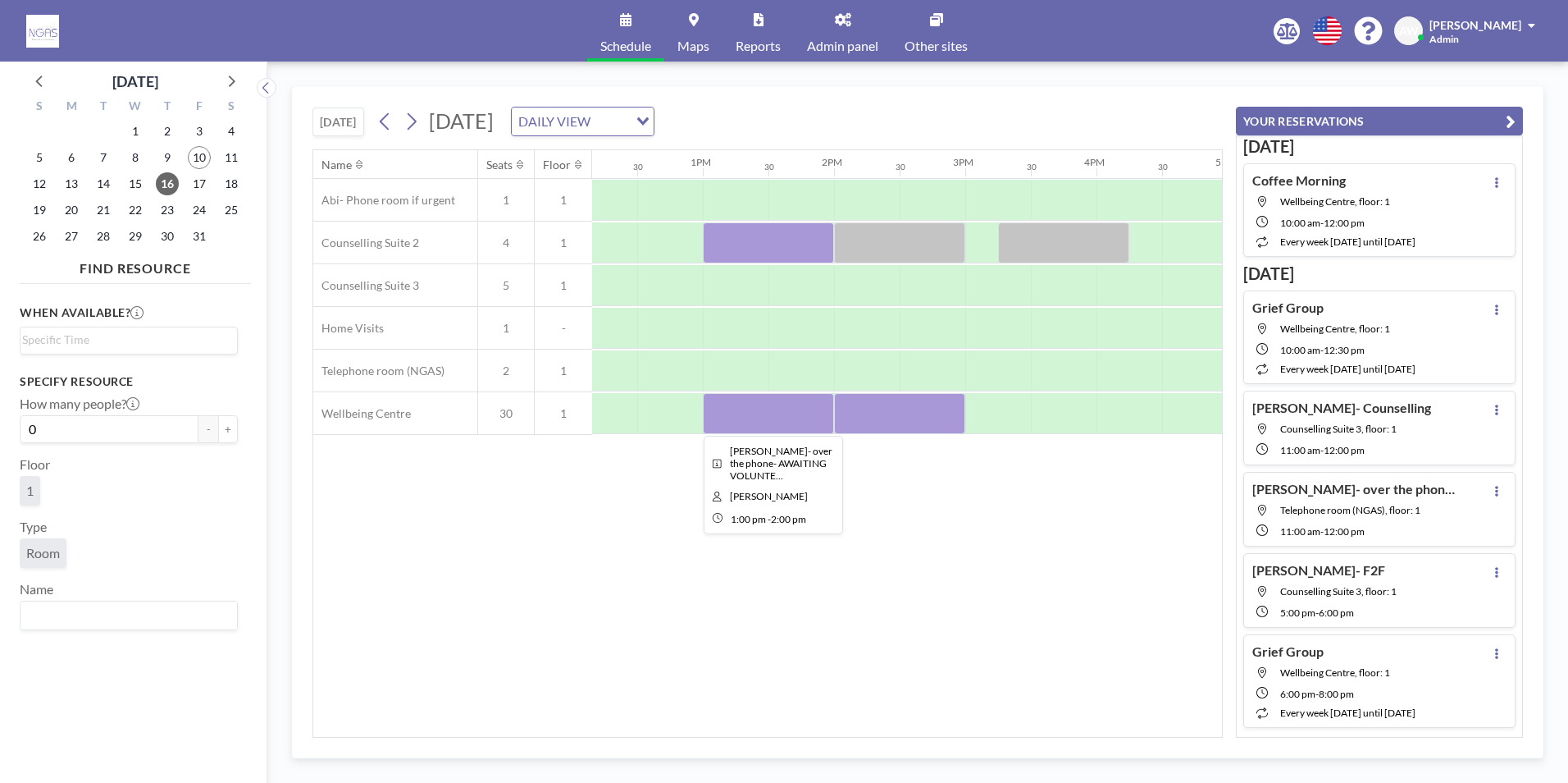
click at [810, 428] on div at bounding box center [768, 414] width 131 height 41
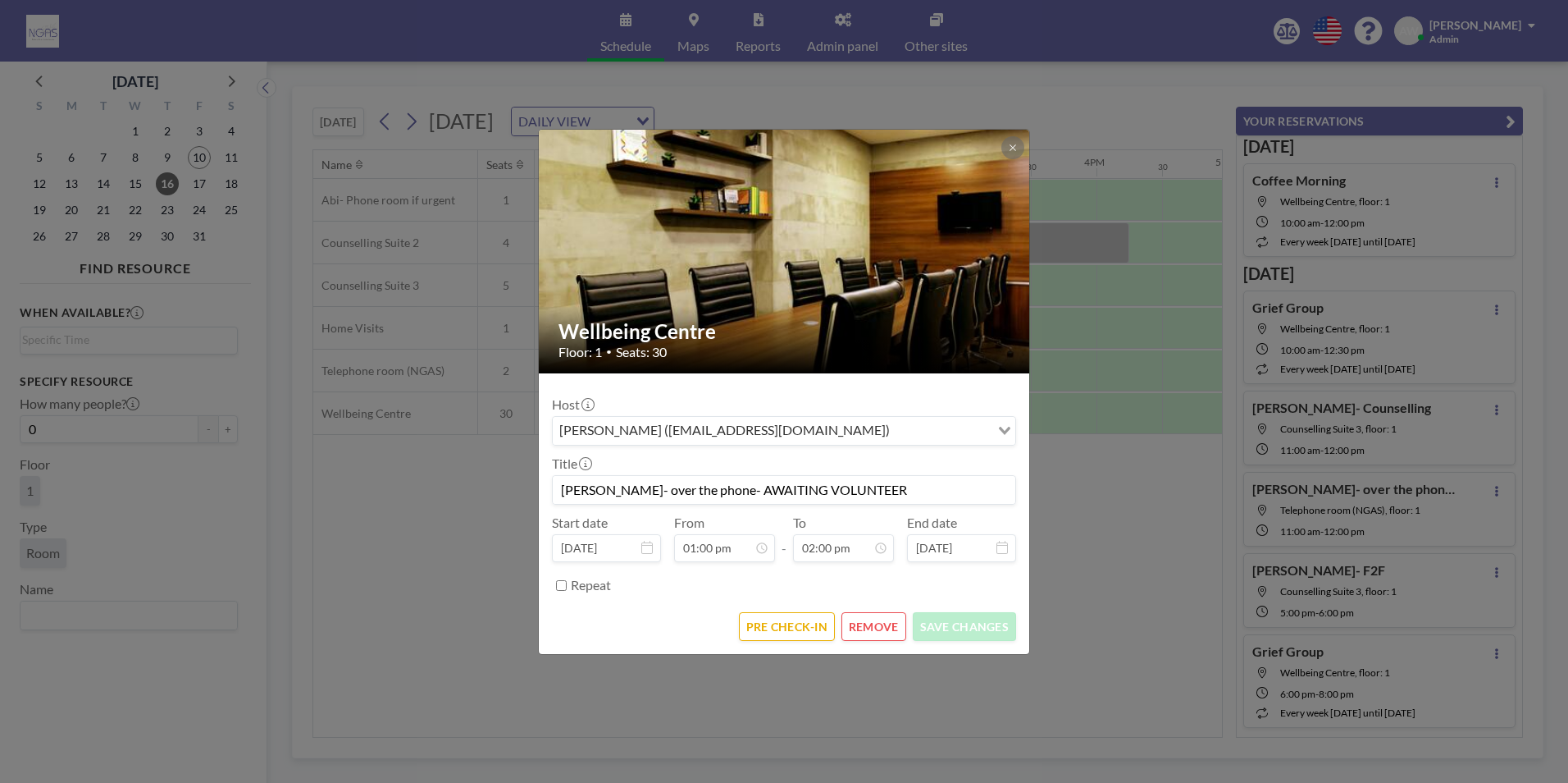
scroll to position [818, 0]
click at [430, 624] on div "Wellbeing Centre Floor: 1 • Seats: 30 Host [PERSON_NAME] ([EMAIL_ADDRESS][DOMAI…" at bounding box center [784, 392] width 1568 height 783
